Goal: Navigation & Orientation: Find specific page/section

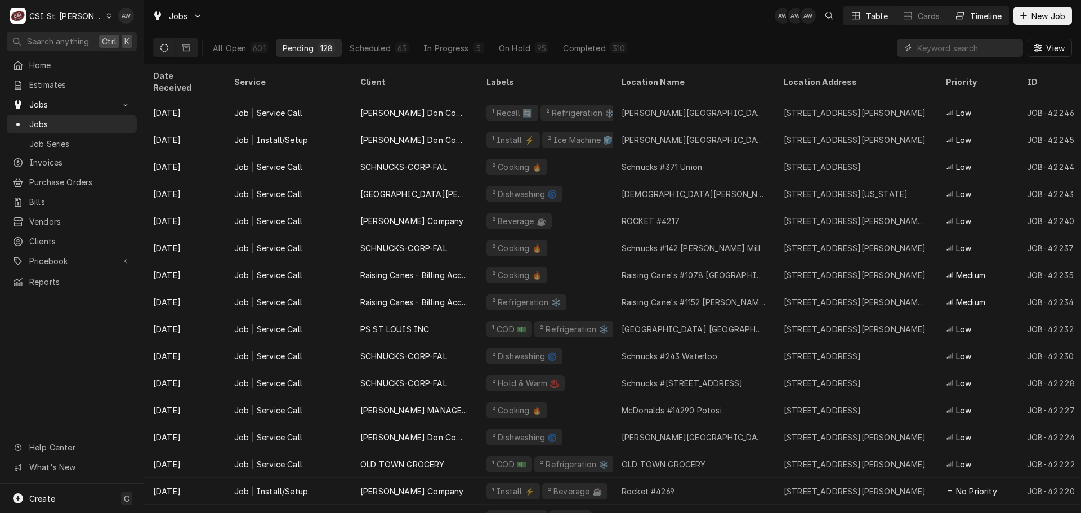
click at [970, 12] on div "Timeline" at bounding box center [986, 16] width 32 height 12
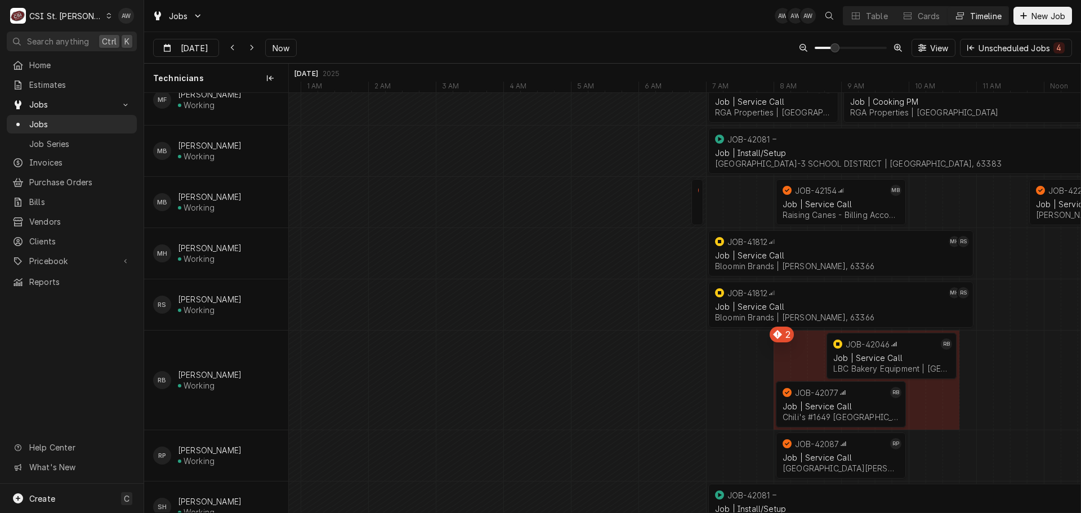
scroll to position [885, 0]
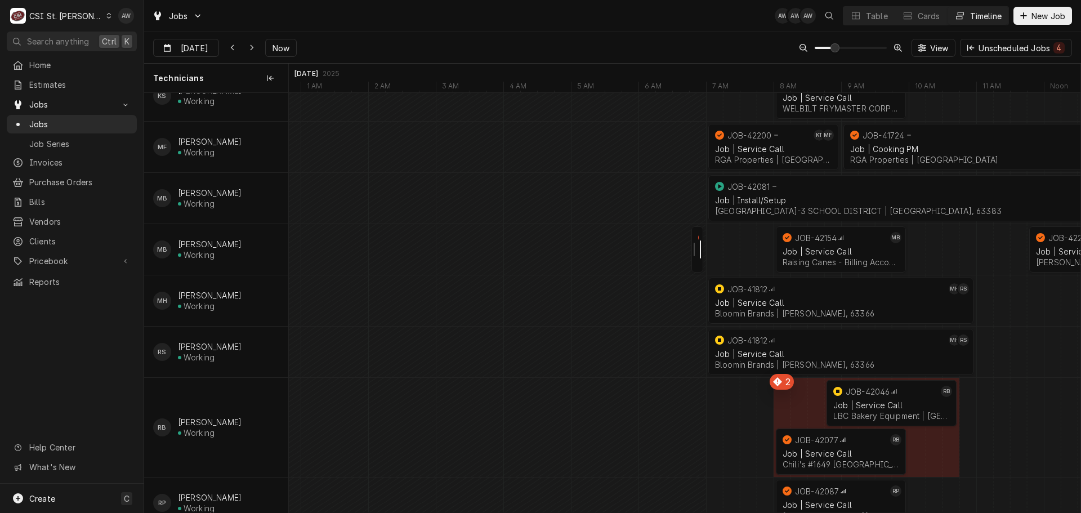
click at [697, 247] on div "Dynamic Content Wrapper" at bounding box center [696, 249] width 14 height 46
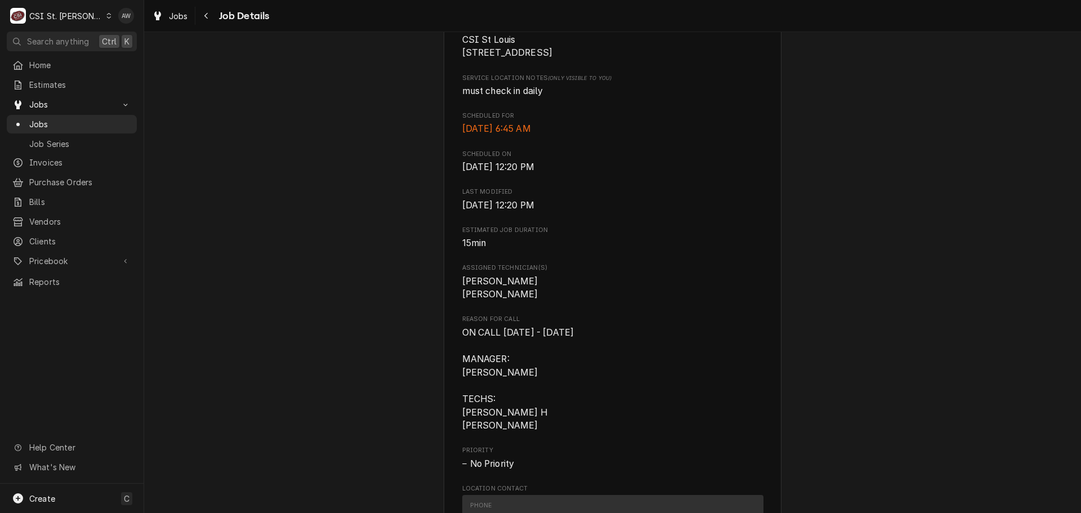
scroll to position [394, 0]
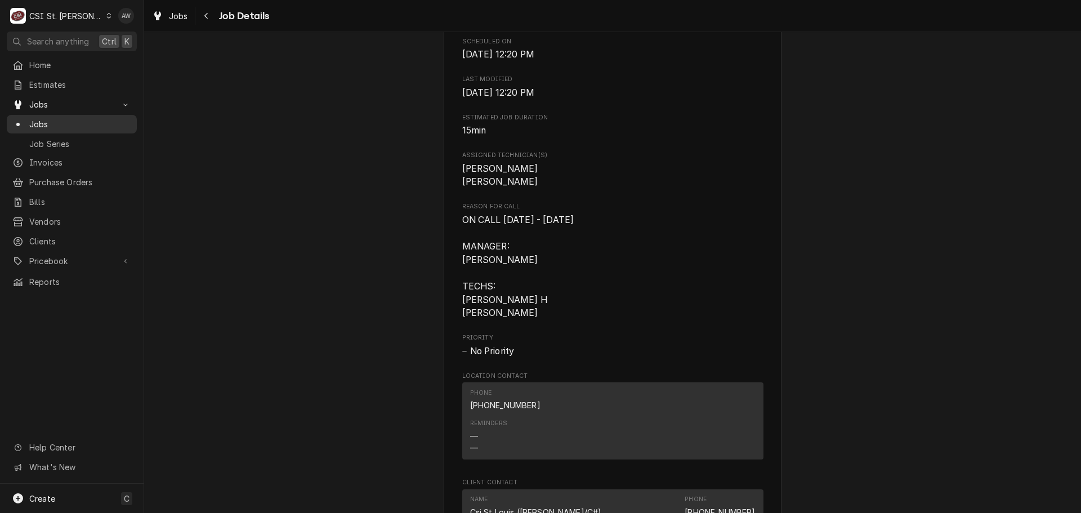
click at [55, 118] on span "Jobs" at bounding box center [80, 124] width 102 height 12
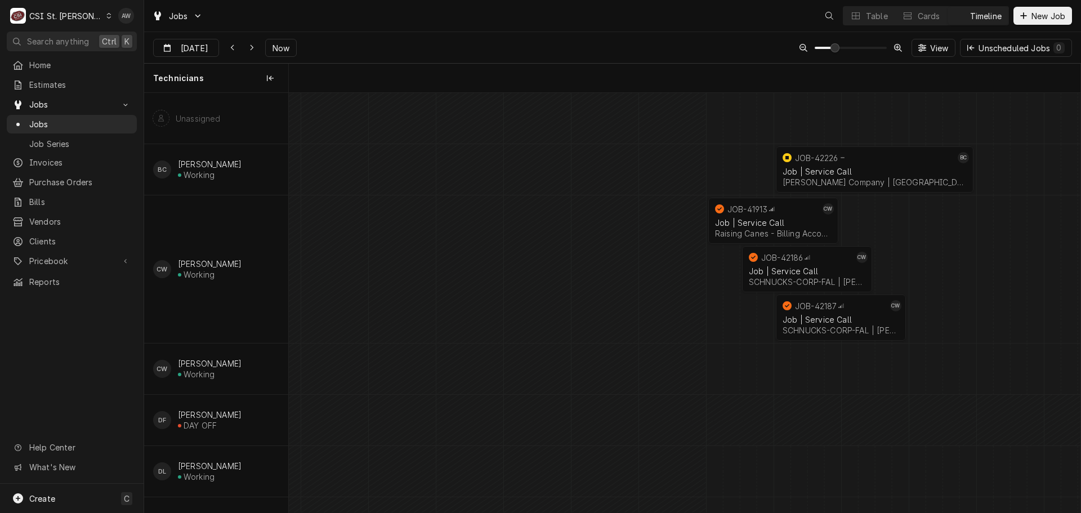
scroll to position [0, 15691]
